Goal: Task Accomplishment & Management: Use online tool/utility

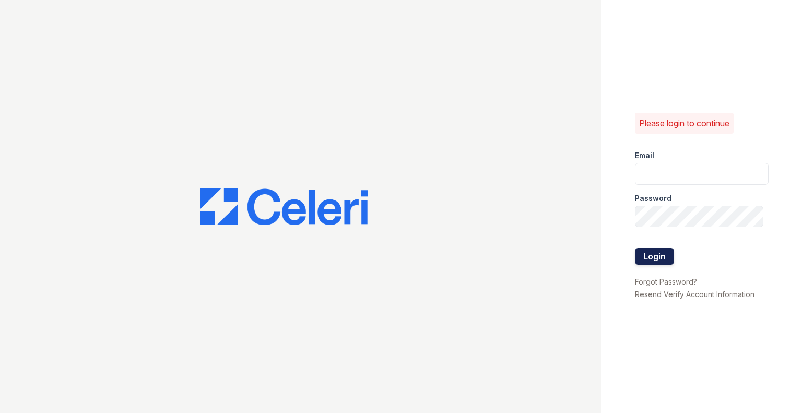
type input "rlobo@willowbridgepc.com"
click at [656, 256] on button "Login" at bounding box center [654, 256] width 39 height 17
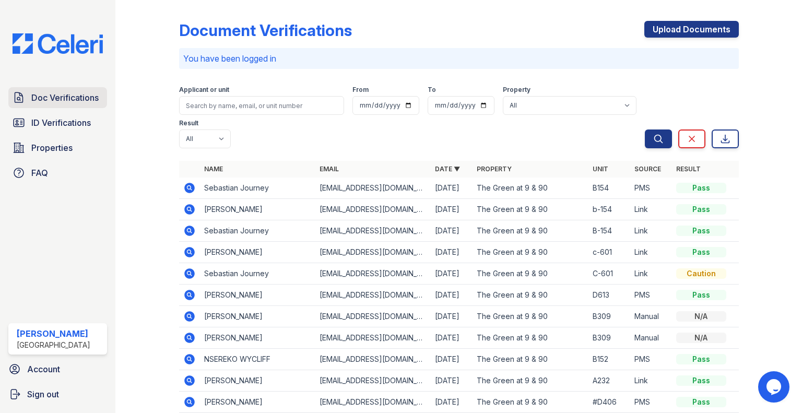
click at [31, 102] on span "Doc Verifications" at bounding box center [64, 97] width 67 height 13
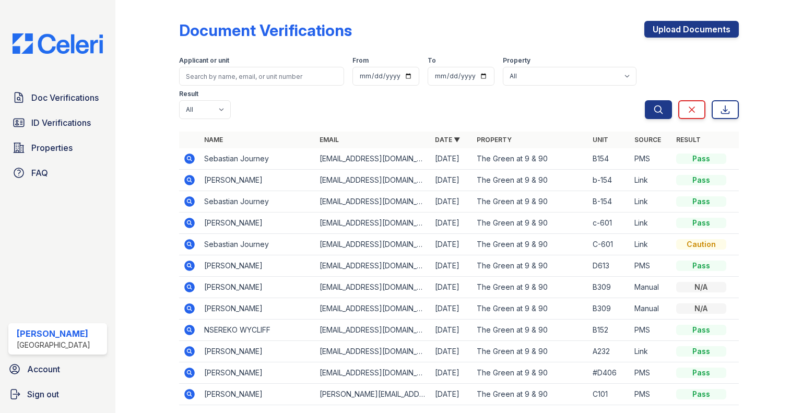
click at [33, 107] on link "Doc Verifications" at bounding box center [57, 97] width 99 height 21
click at [74, 131] on link "ID Verifications" at bounding box center [57, 122] width 99 height 21
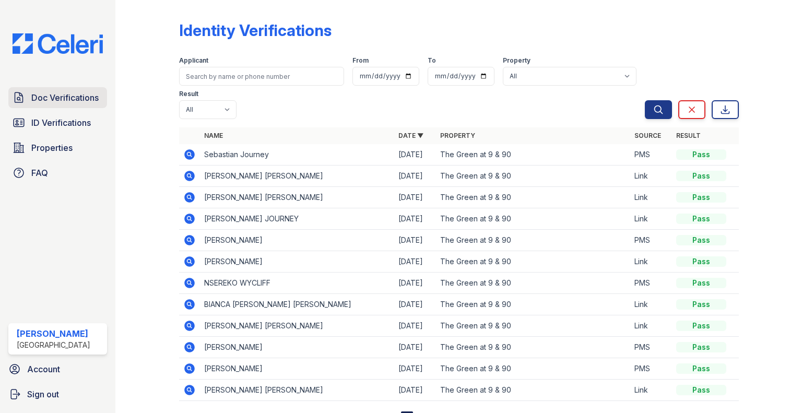
click at [88, 96] on span "Doc Verifications" at bounding box center [64, 97] width 67 height 13
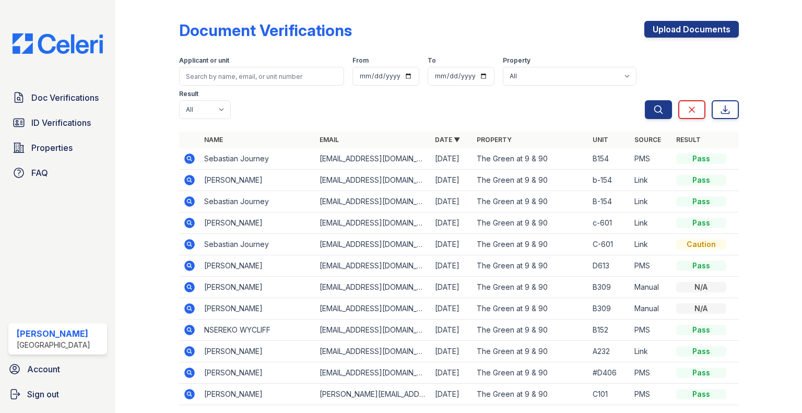
click at [194, 156] on icon at bounding box center [189, 158] width 13 height 13
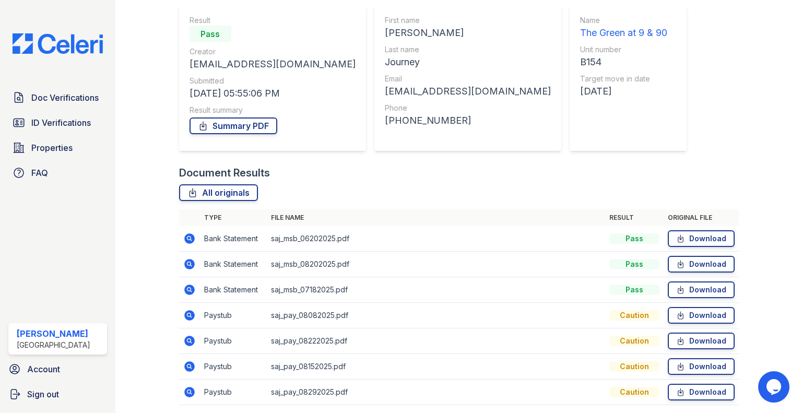
scroll to position [106, 0]
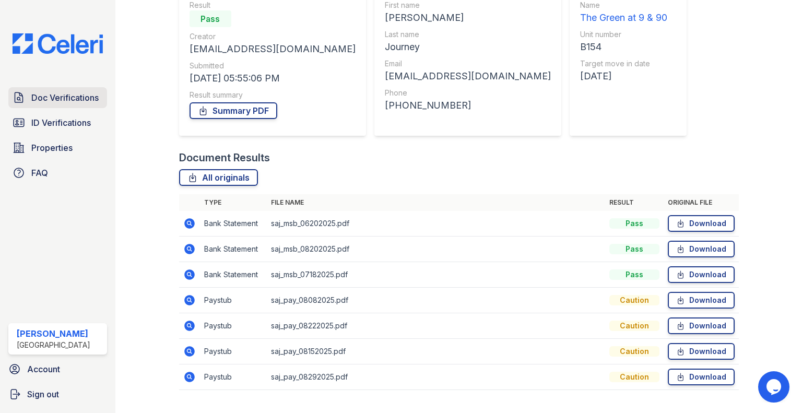
click at [77, 91] on span "Doc Verifications" at bounding box center [64, 97] width 67 height 13
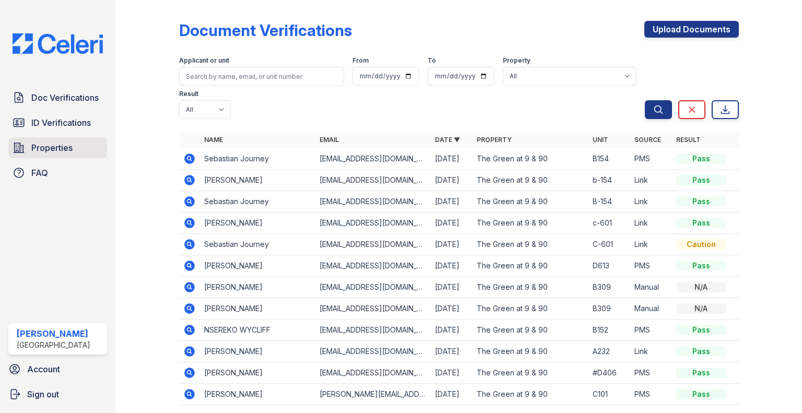
click at [43, 149] on span "Properties" at bounding box center [51, 147] width 41 height 13
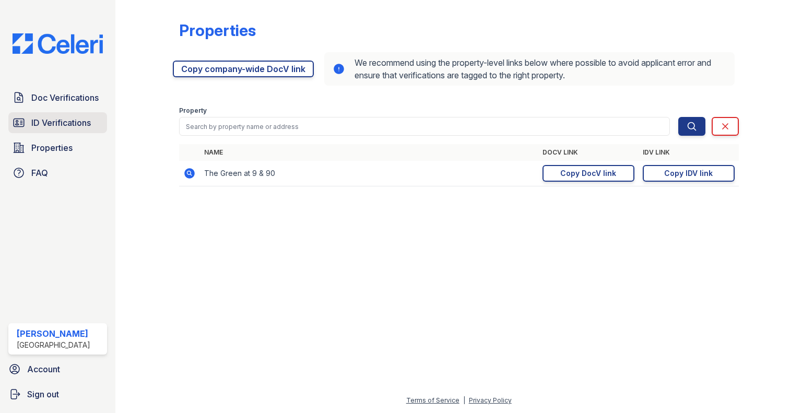
click at [63, 132] on link "ID Verifications" at bounding box center [57, 122] width 99 height 21
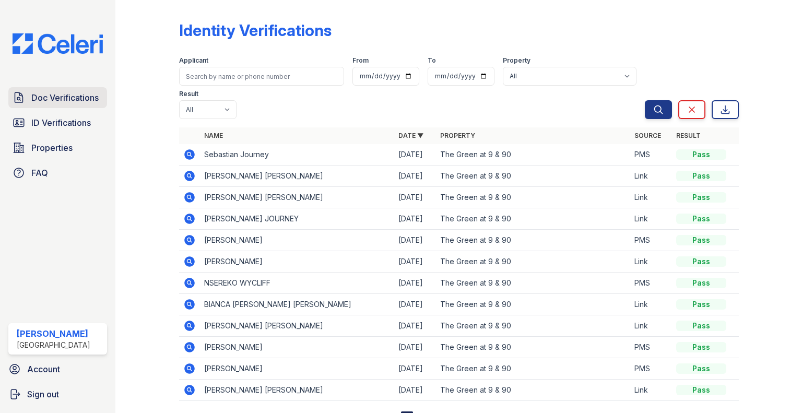
click at [74, 102] on span "Doc Verifications" at bounding box center [64, 97] width 67 height 13
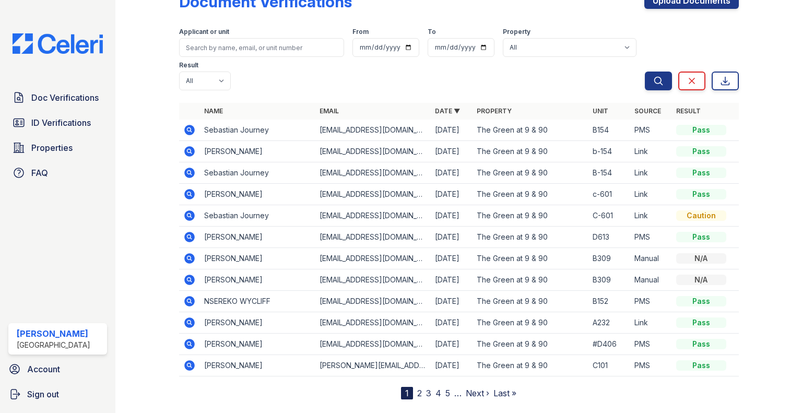
scroll to position [33, 0]
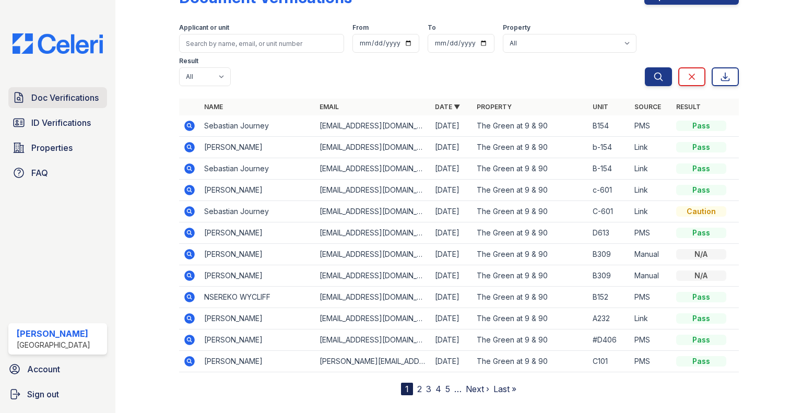
click at [63, 96] on span "Doc Verifications" at bounding box center [64, 97] width 67 height 13
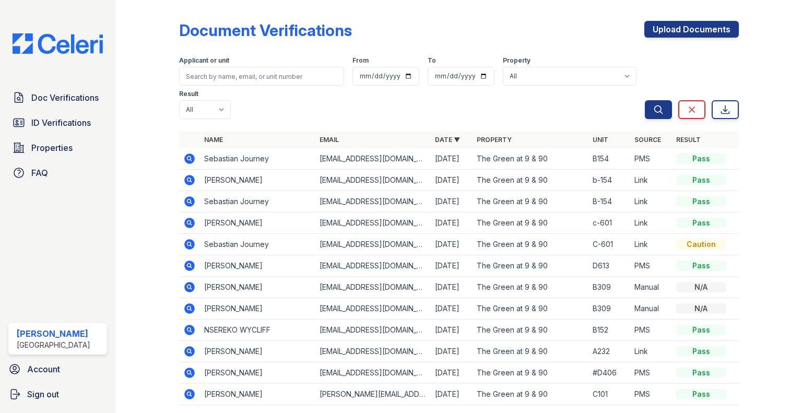
click at [190, 162] on icon at bounding box center [189, 158] width 10 height 10
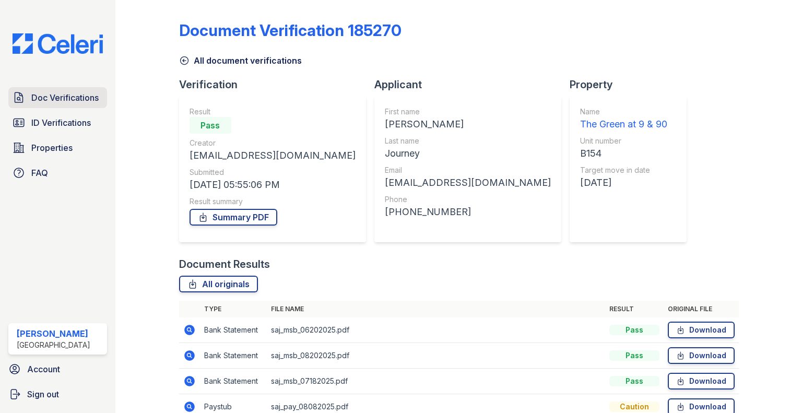
click at [48, 102] on span "Doc Verifications" at bounding box center [64, 97] width 67 height 13
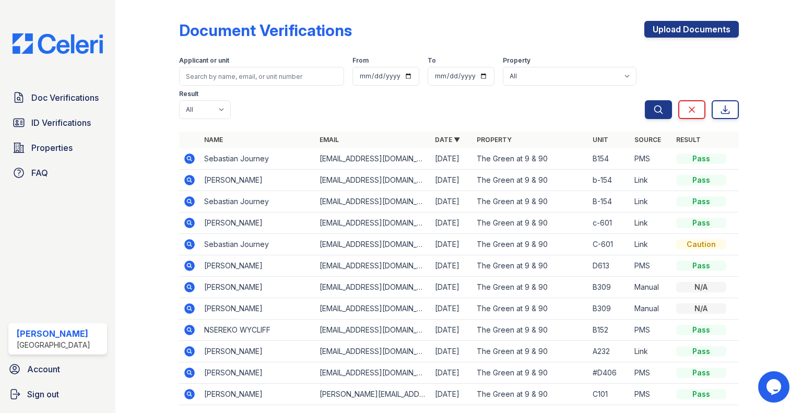
click at [189, 164] on icon at bounding box center [189, 158] width 13 height 13
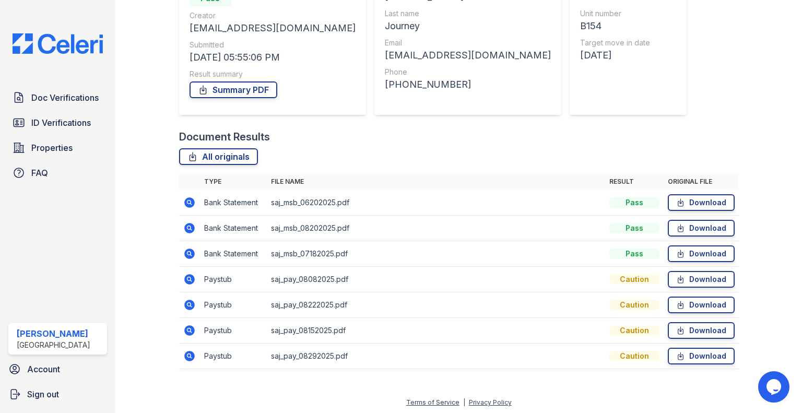
scroll to position [128, 0]
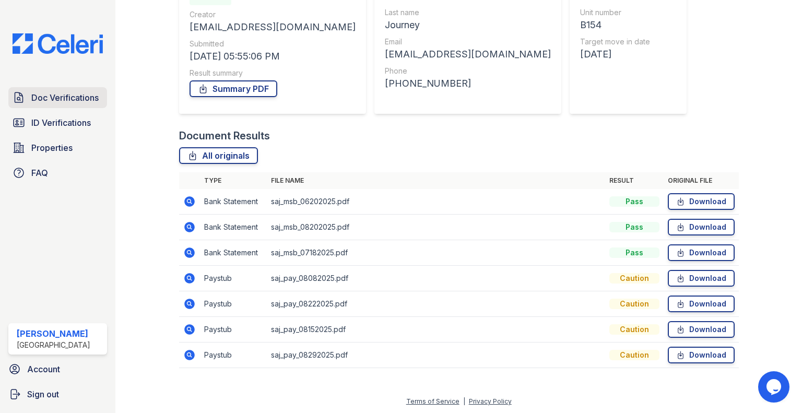
click at [41, 95] on span "Doc Verifications" at bounding box center [64, 97] width 67 height 13
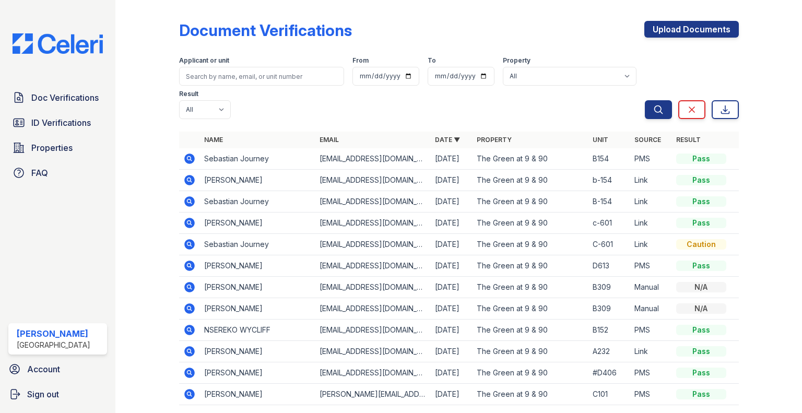
click at [186, 179] on icon at bounding box center [189, 180] width 13 height 13
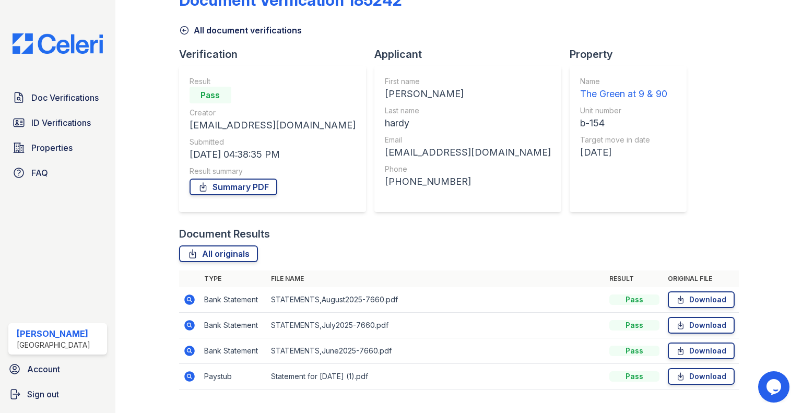
scroll to position [52, 0]
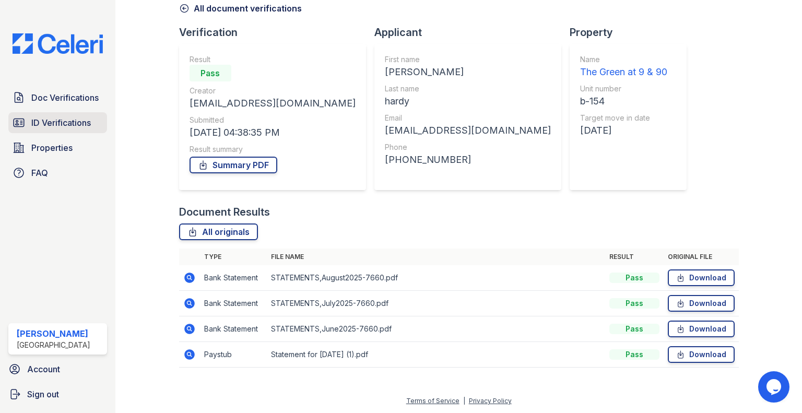
click at [55, 128] on span "ID Verifications" at bounding box center [61, 122] width 60 height 13
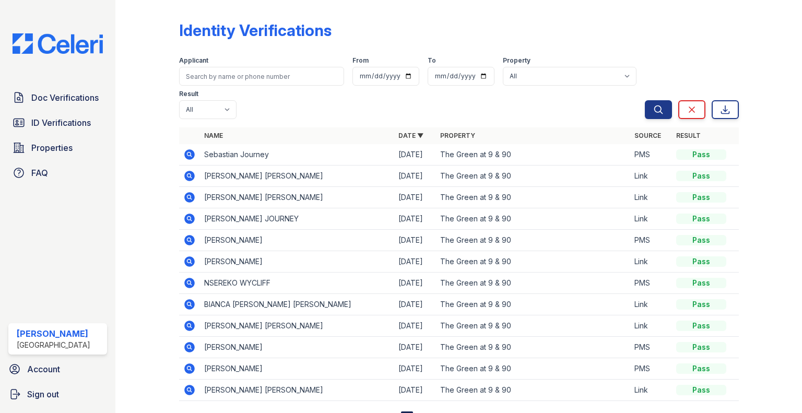
scroll to position [45, 0]
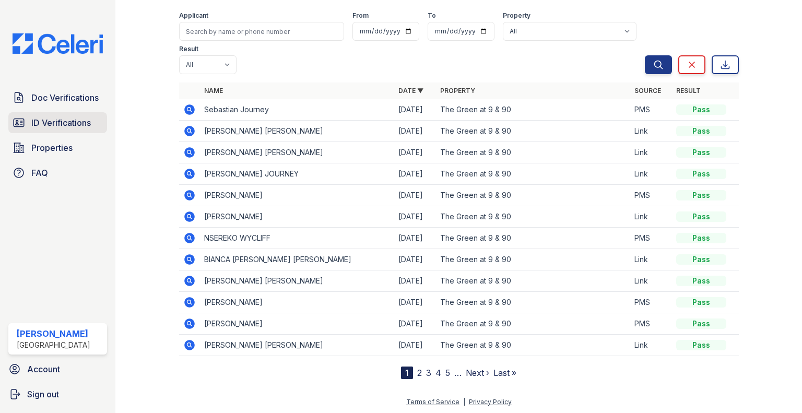
click at [41, 123] on span "ID Verifications" at bounding box center [61, 122] width 60 height 13
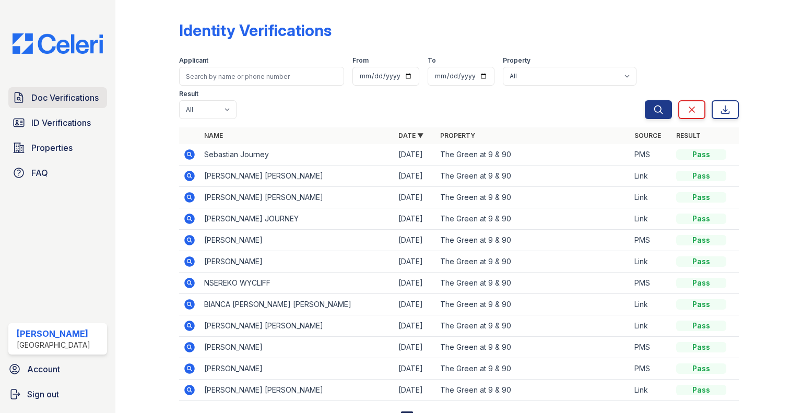
click at [36, 92] on span "Doc Verifications" at bounding box center [64, 97] width 67 height 13
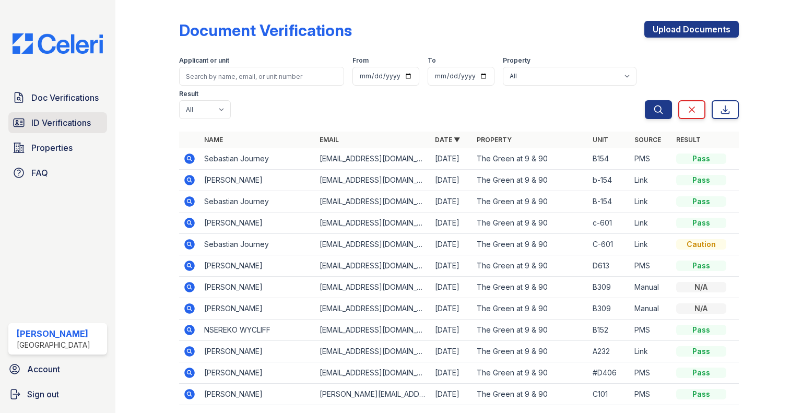
click at [77, 112] on link "ID Verifications" at bounding box center [57, 122] width 99 height 21
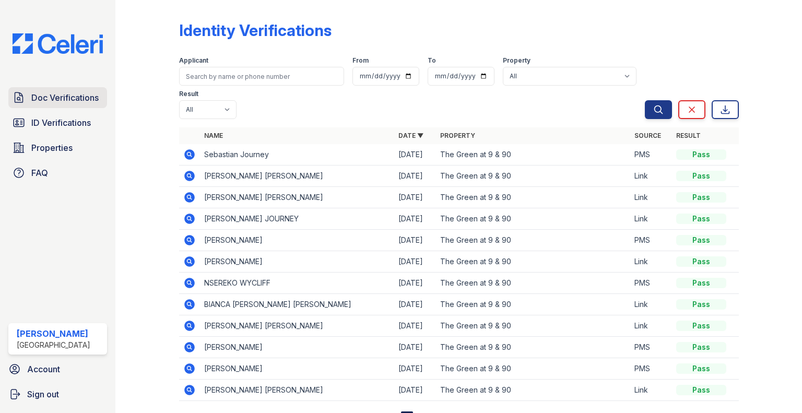
click at [88, 99] on span "Doc Verifications" at bounding box center [64, 97] width 67 height 13
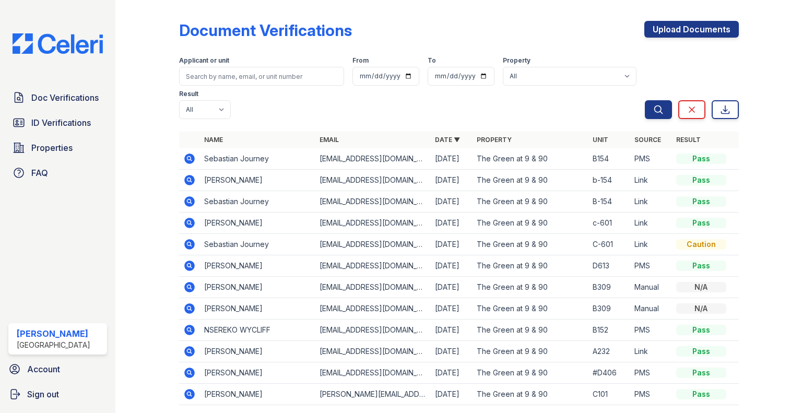
scroll to position [49, 0]
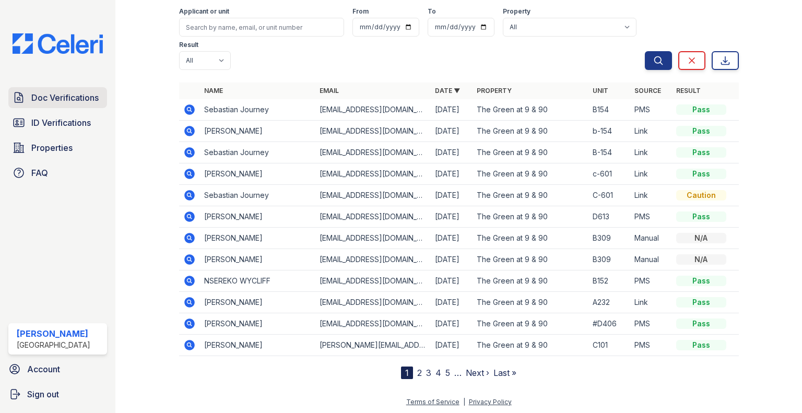
click at [53, 101] on span "Doc Verifications" at bounding box center [64, 97] width 67 height 13
click at [56, 121] on span "ID Verifications" at bounding box center [61, 122] width 60 height 13
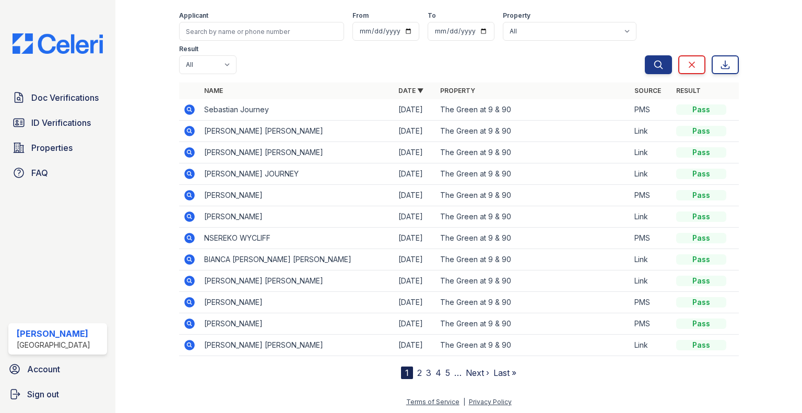
scroll to position [1, 0]
